Goal: Task Accomplishment & Management: Manage account settings

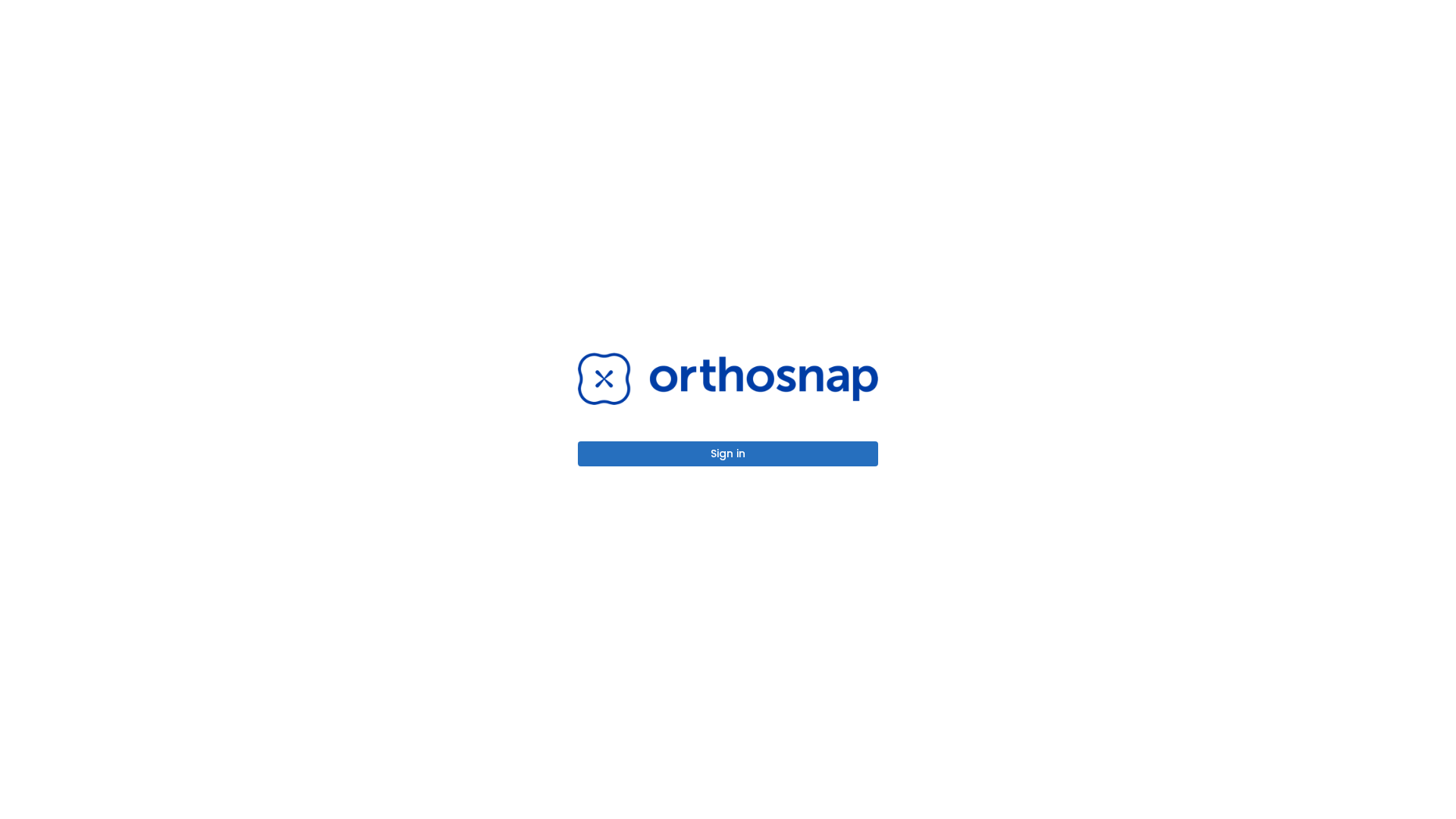
click at [728, 454] on button "Sign in" at bounding box center [727, 453] width 300 height 25
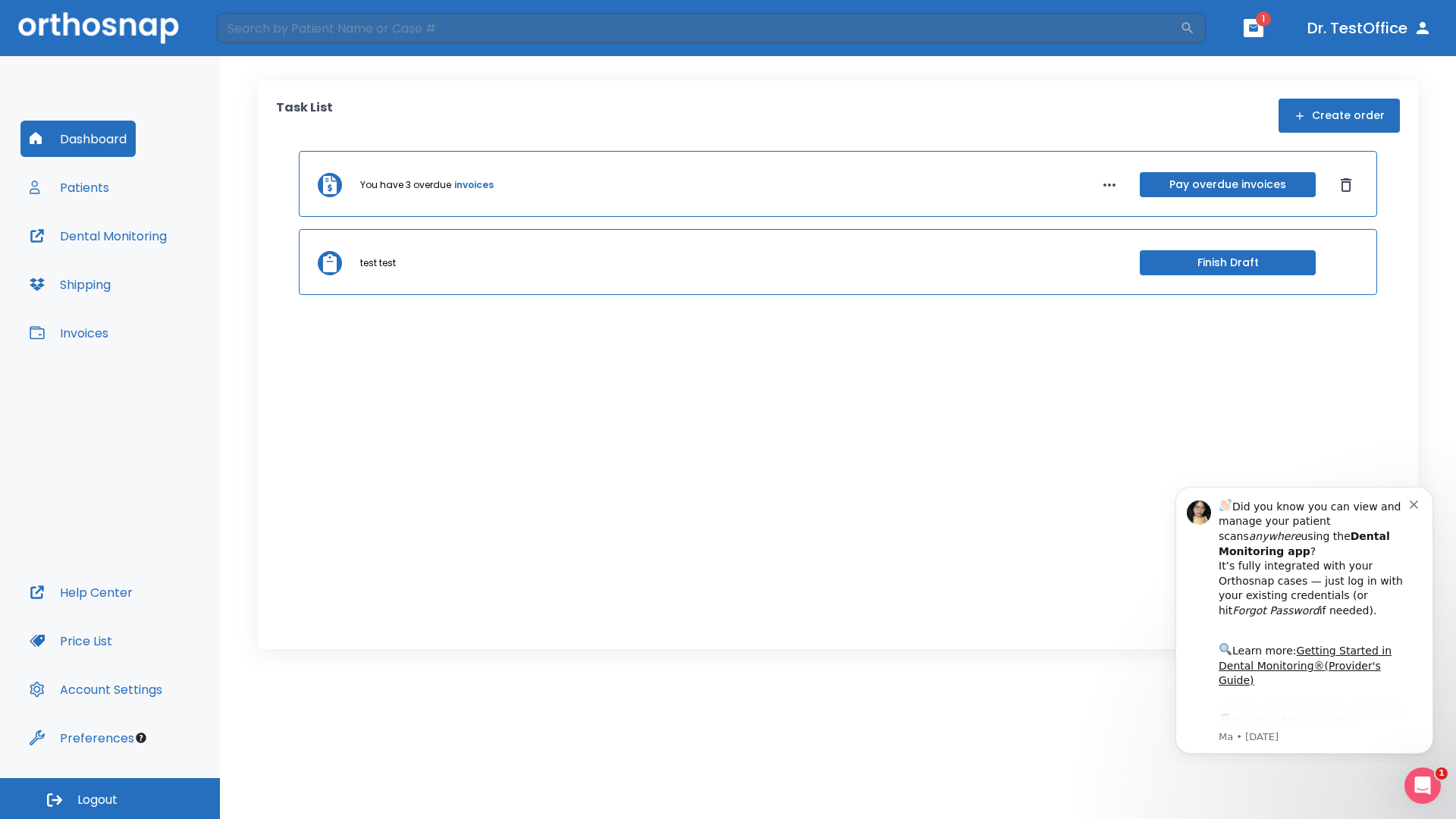
click at [110, 798] on span "Logout" at bounding box center [97, 799] width 41 height 17
